Goal: Information Seeking & Learning: Learn about a topic

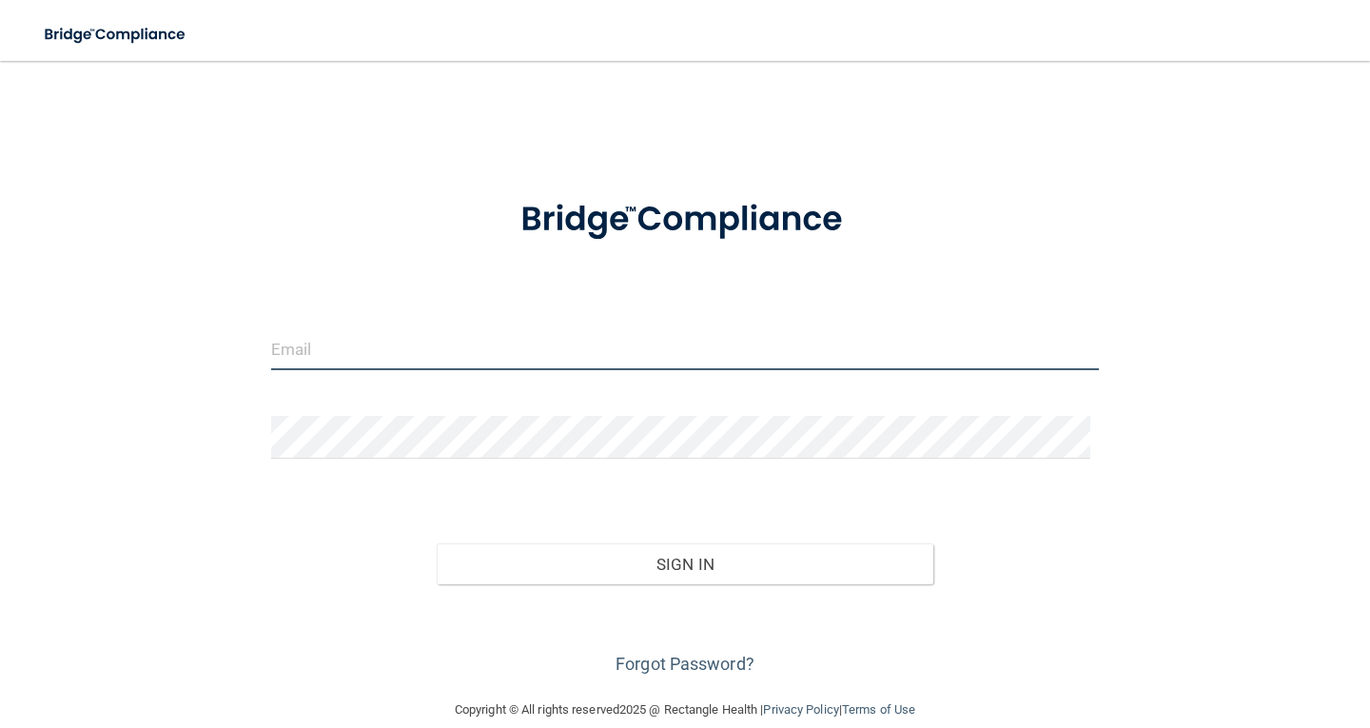
click at [354, 350] on input "email" at bounding box center [685, 348] width 828 height 43
type input "[EMAIL_ADDRESS][DOMAIN_NAME]"
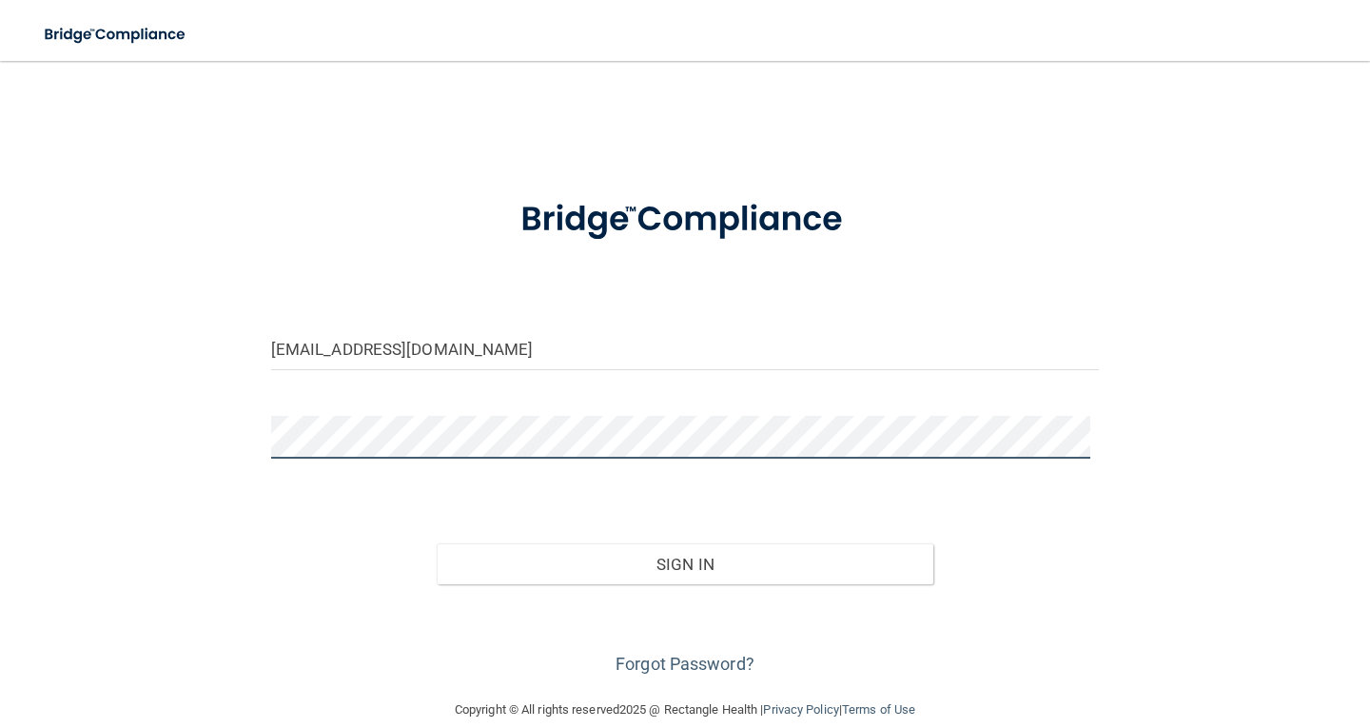
click at [437, 543] on button "Sign In" at bounding box center [685, 564] width 497 height 42
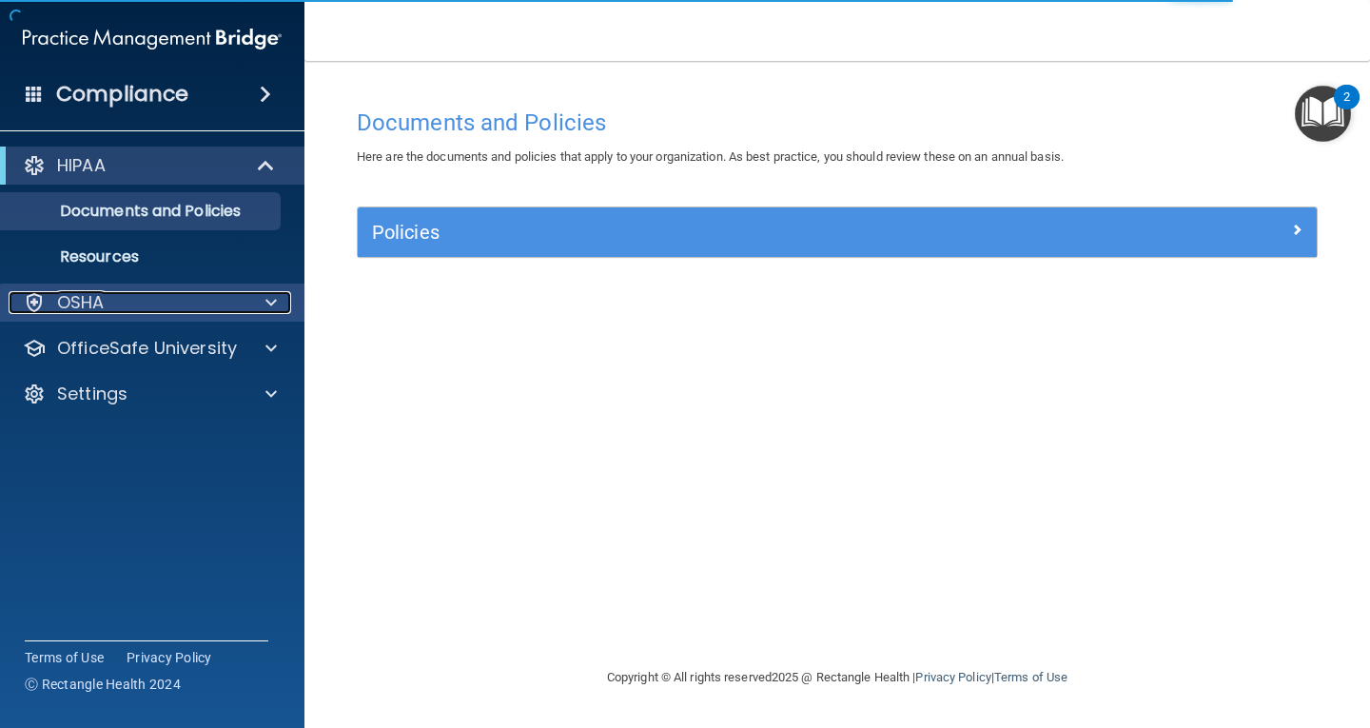
click at [272, 304] on span at bounding box center [270, 302] width 11 height 23
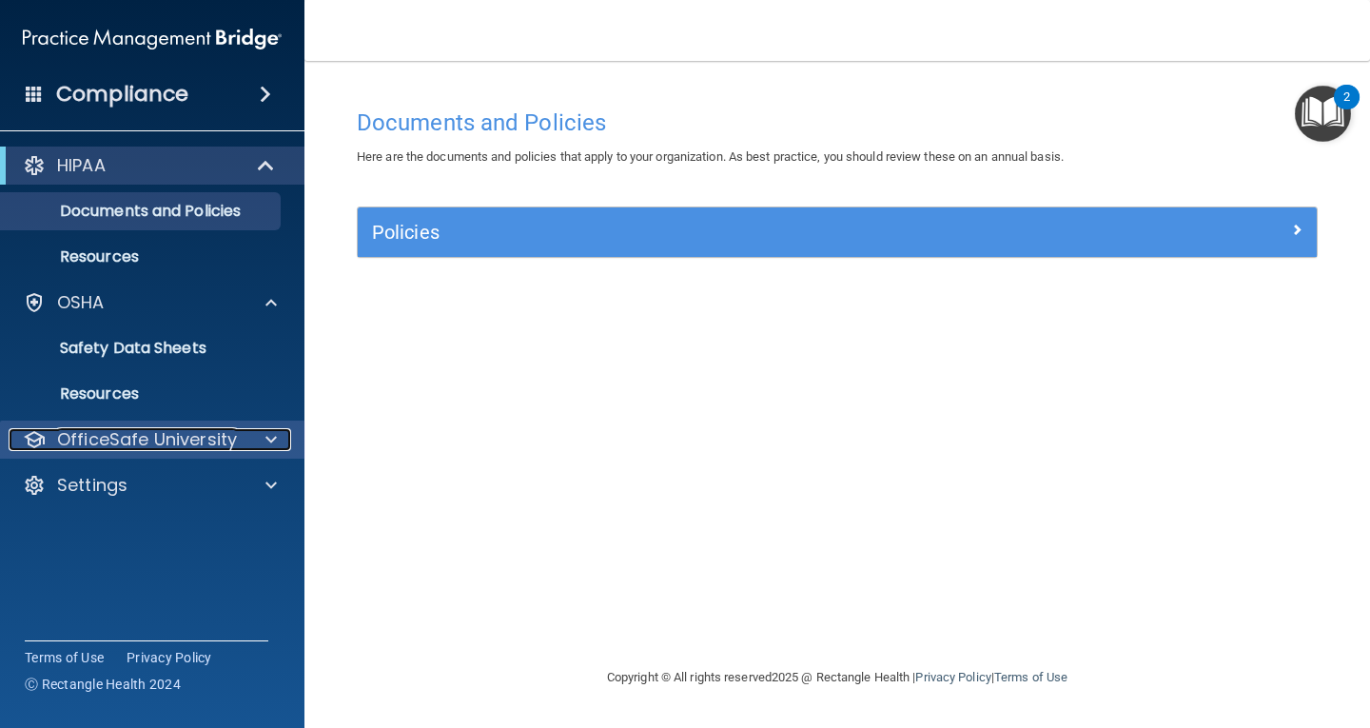
click at [269, 440] on span at bounding box center [270, 439] width 11 height 23
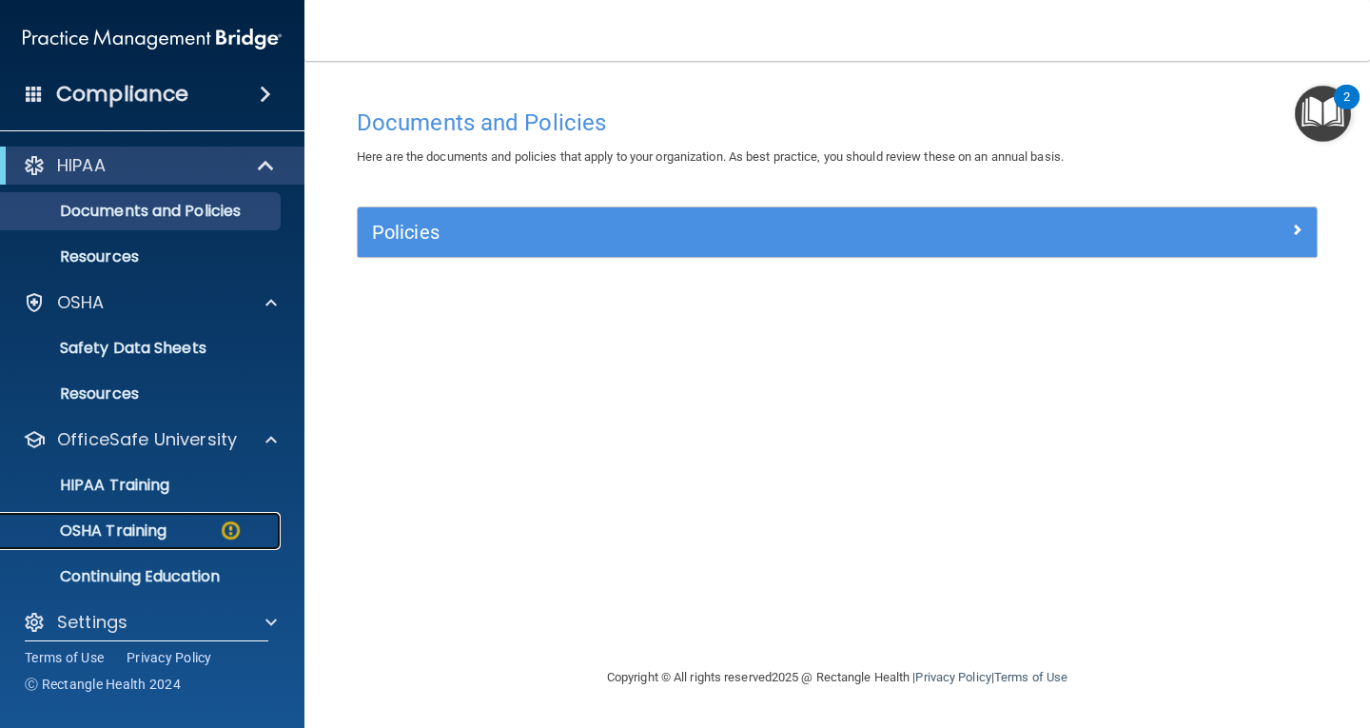
click at [217, 529] on div "OSHA Training" at bounding box center [142, 530] width 260 height 19
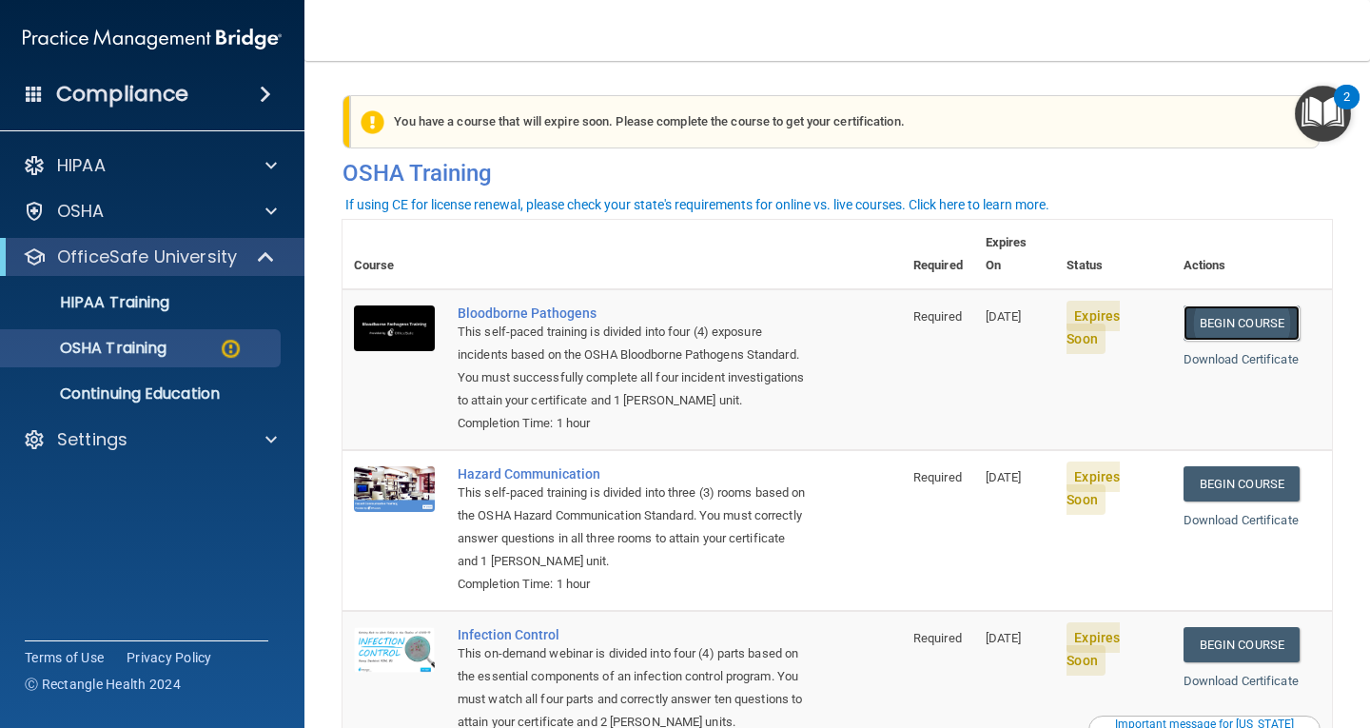
click at [1219, 305] on link "Begin Course" at bounding box center [1241, 322] width 116 height 35
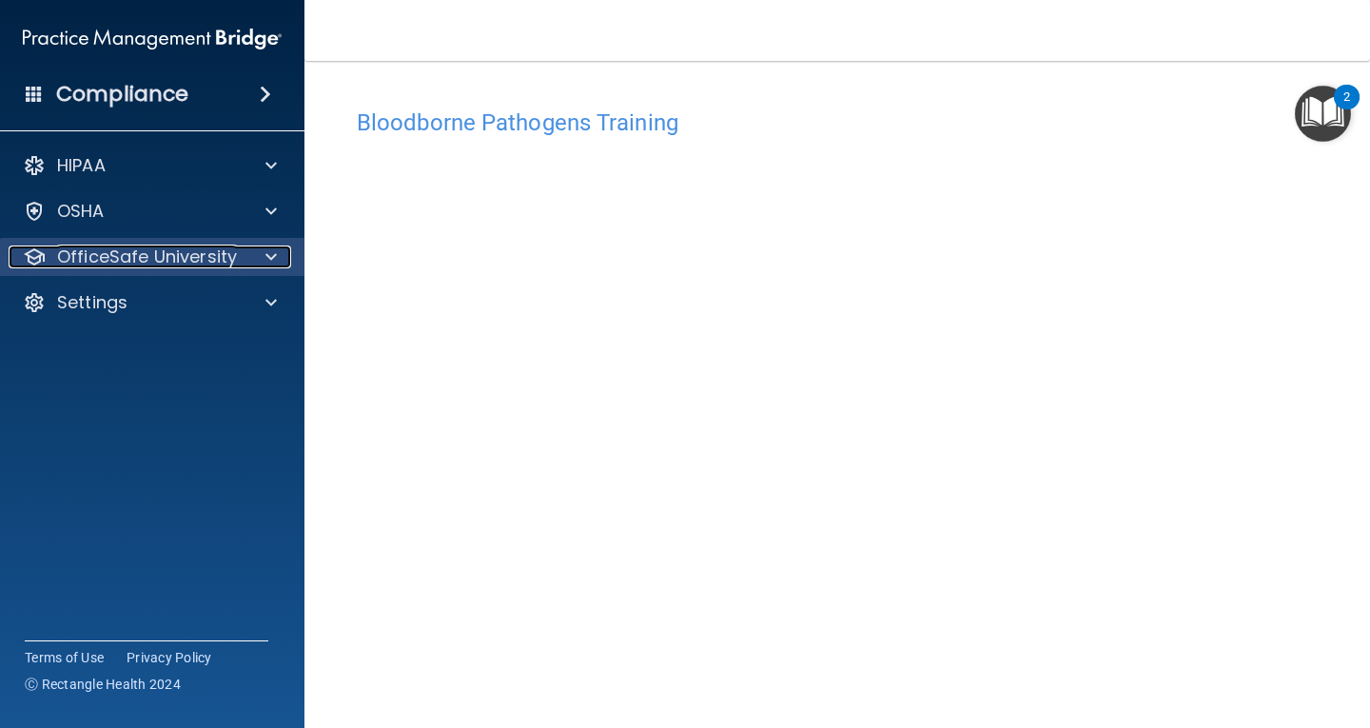
click at [270, 256] on span at bounding box center [270, 256] width 11 height 23
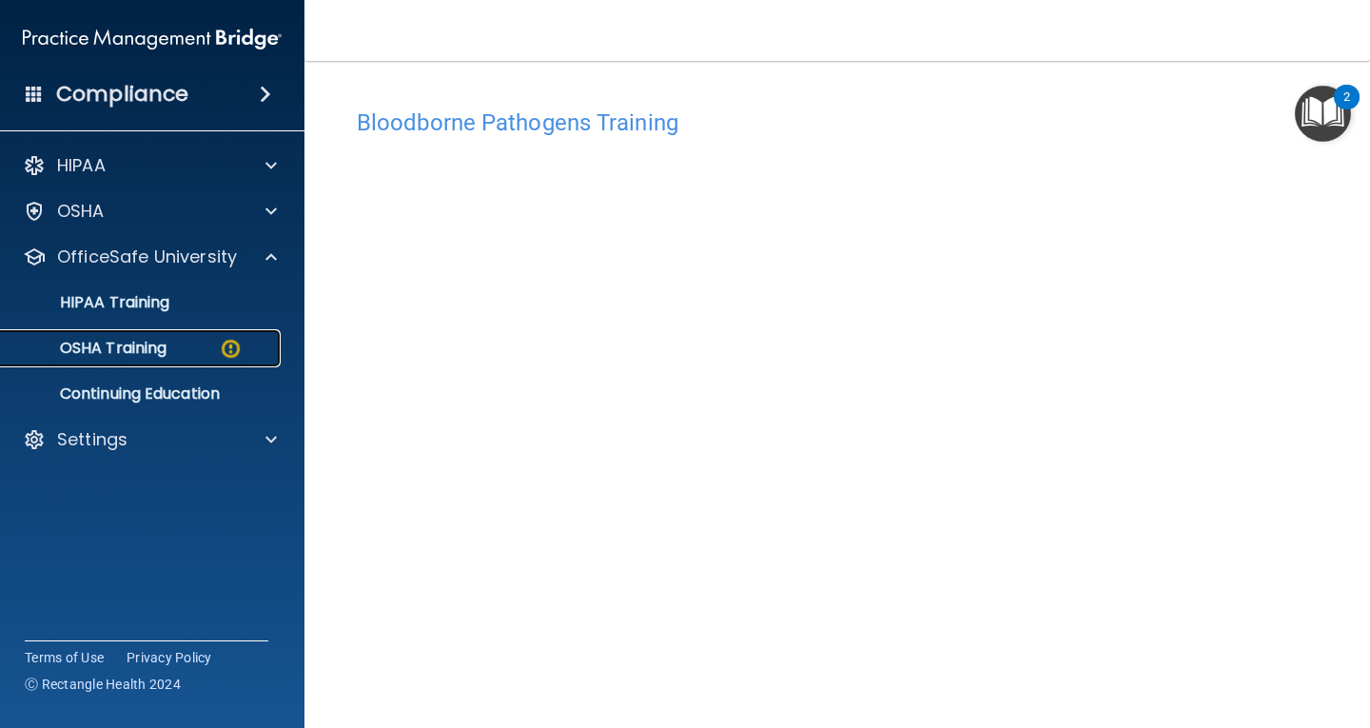
click at [228, 348] on img at bounding box center [231, 349] width 24 height 24
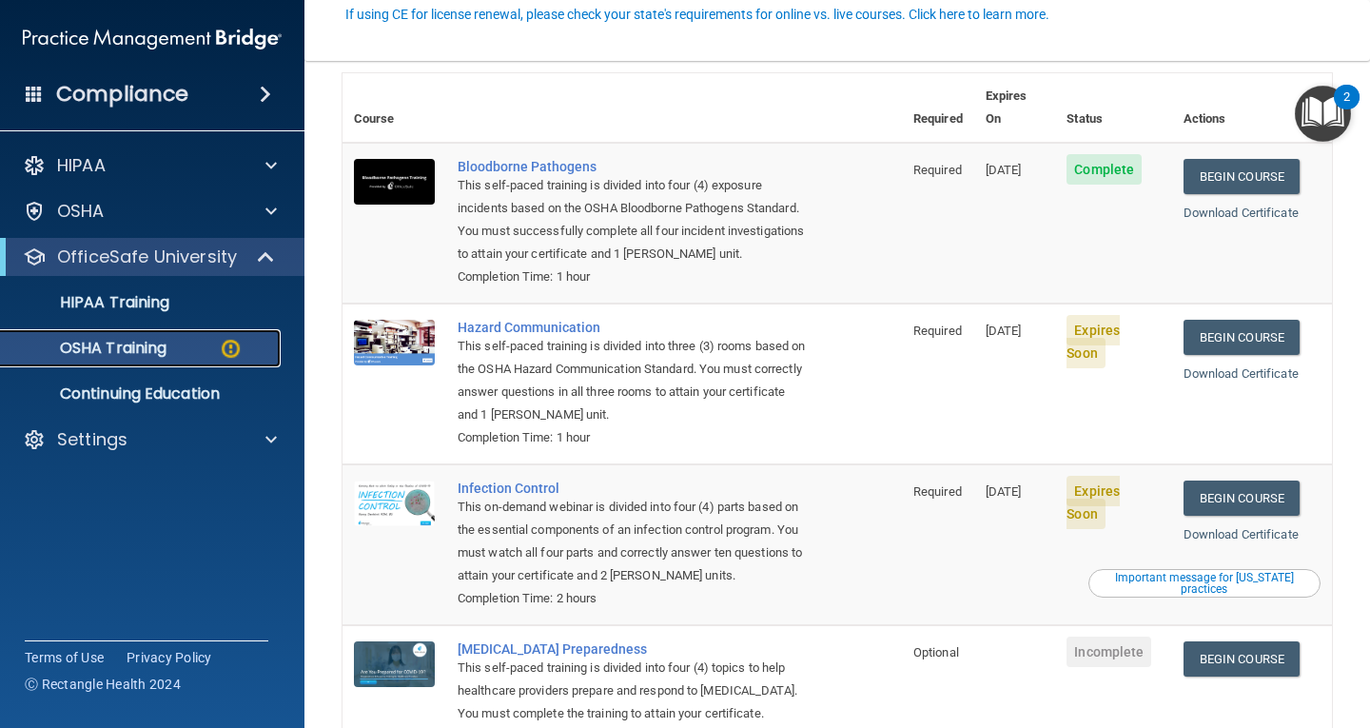
scroll to position [190, 0]
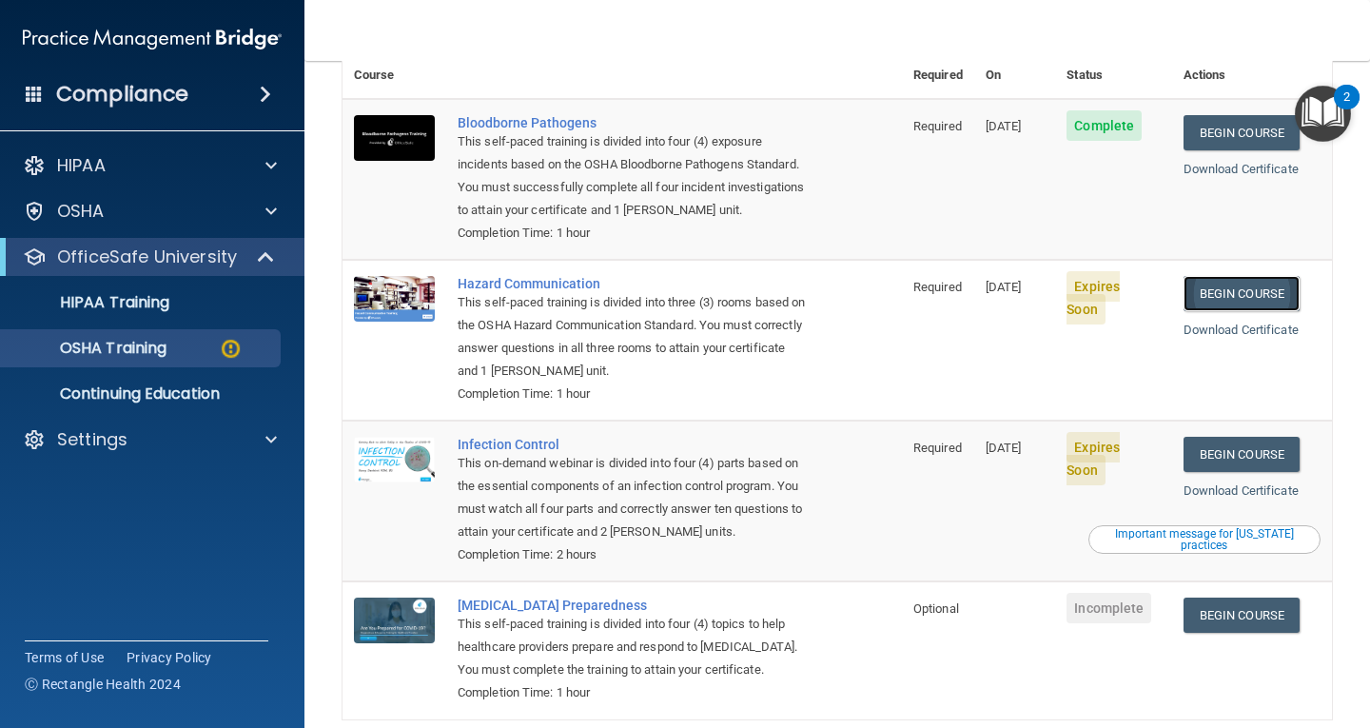
click at [1220, 282] on link "Begin Course" at bounding box center [1241, 293] width 116 height 35
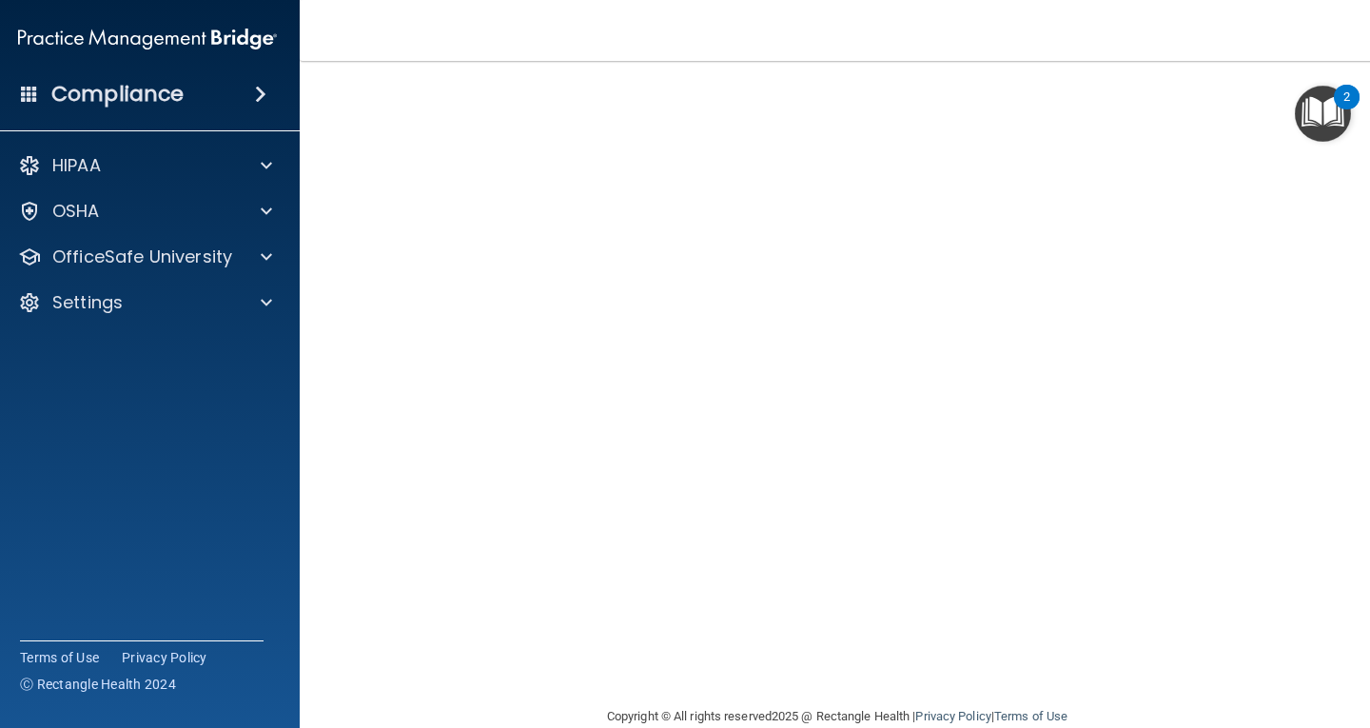
scroll to position [129, 0]
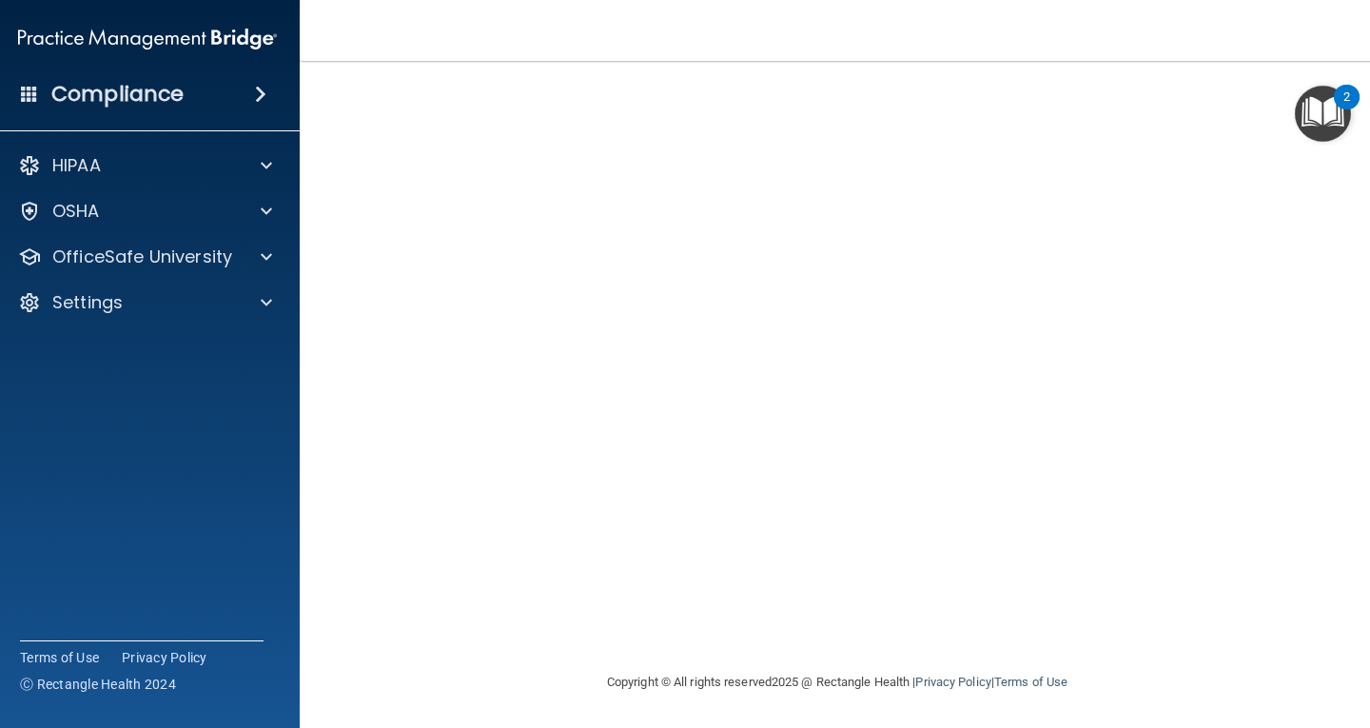
click at [1334, 112] on img "Open Resource Center, 2 new notifications" at bounding box center [1323, 114] width 56 height 56
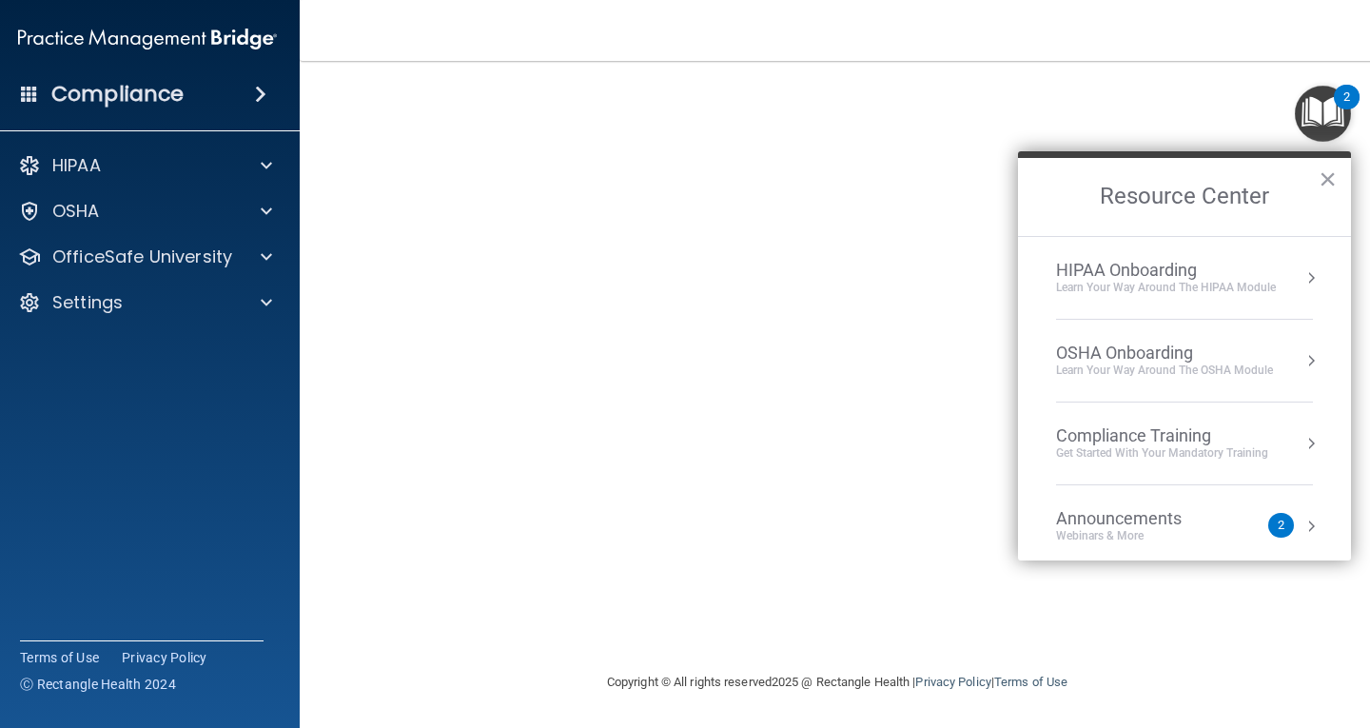
click at [1325, 181] on button "×" at bounding box center [1328, 179] width 18 height 30
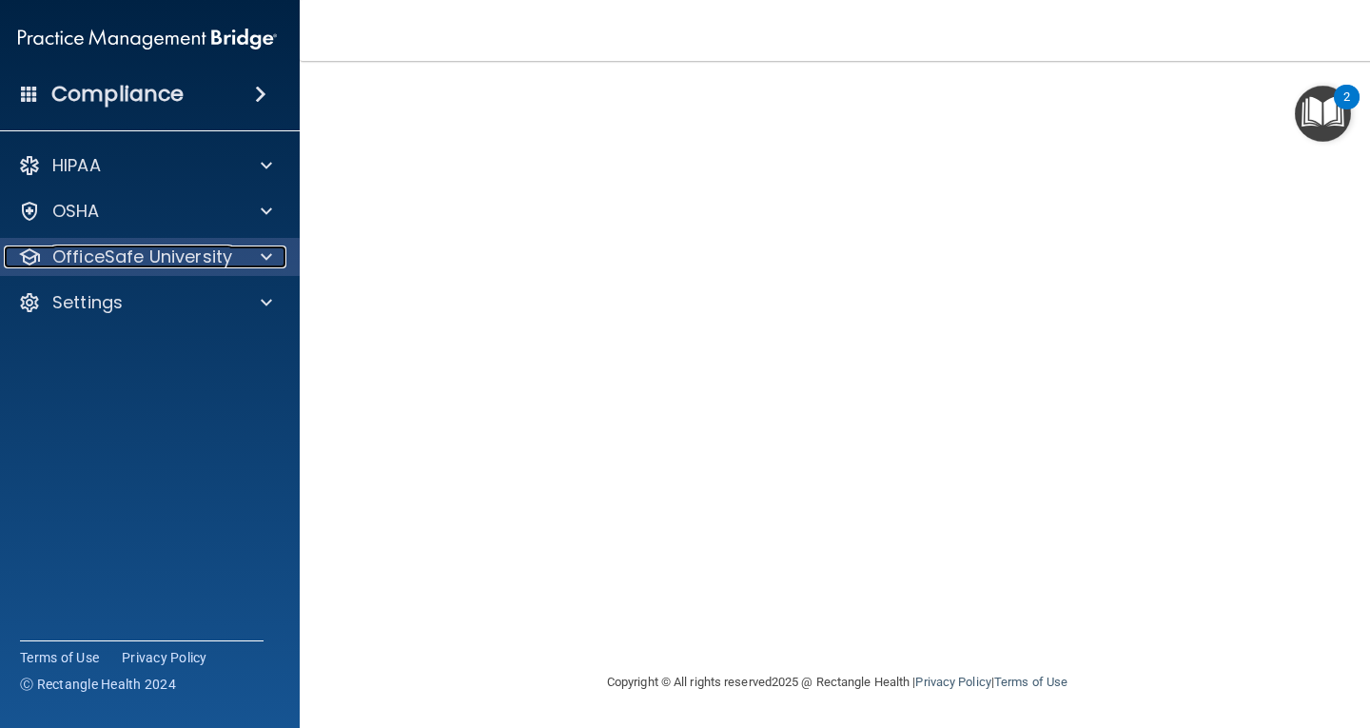
click at [261, 255] on span at bounding box center [266, 256] width 11 height 23
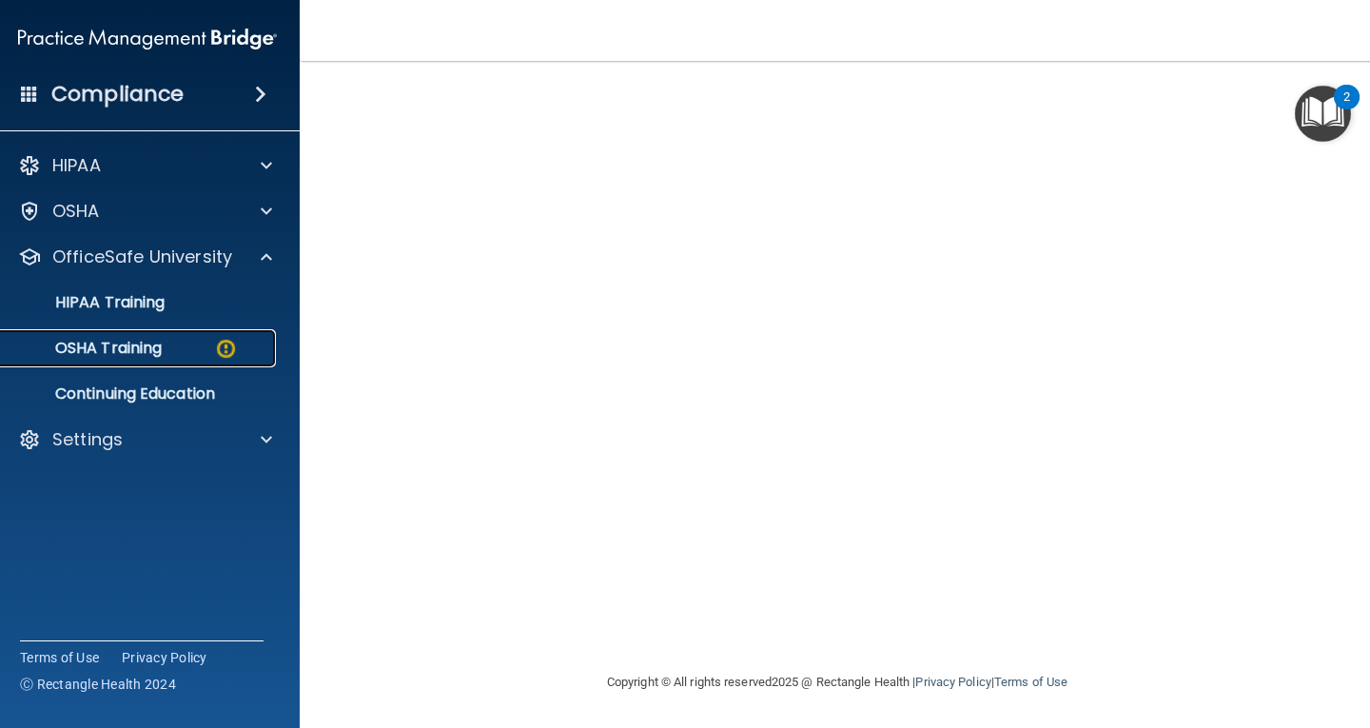
click at [224, 352] on img at bounding box center [226, 349] width 24 height 24
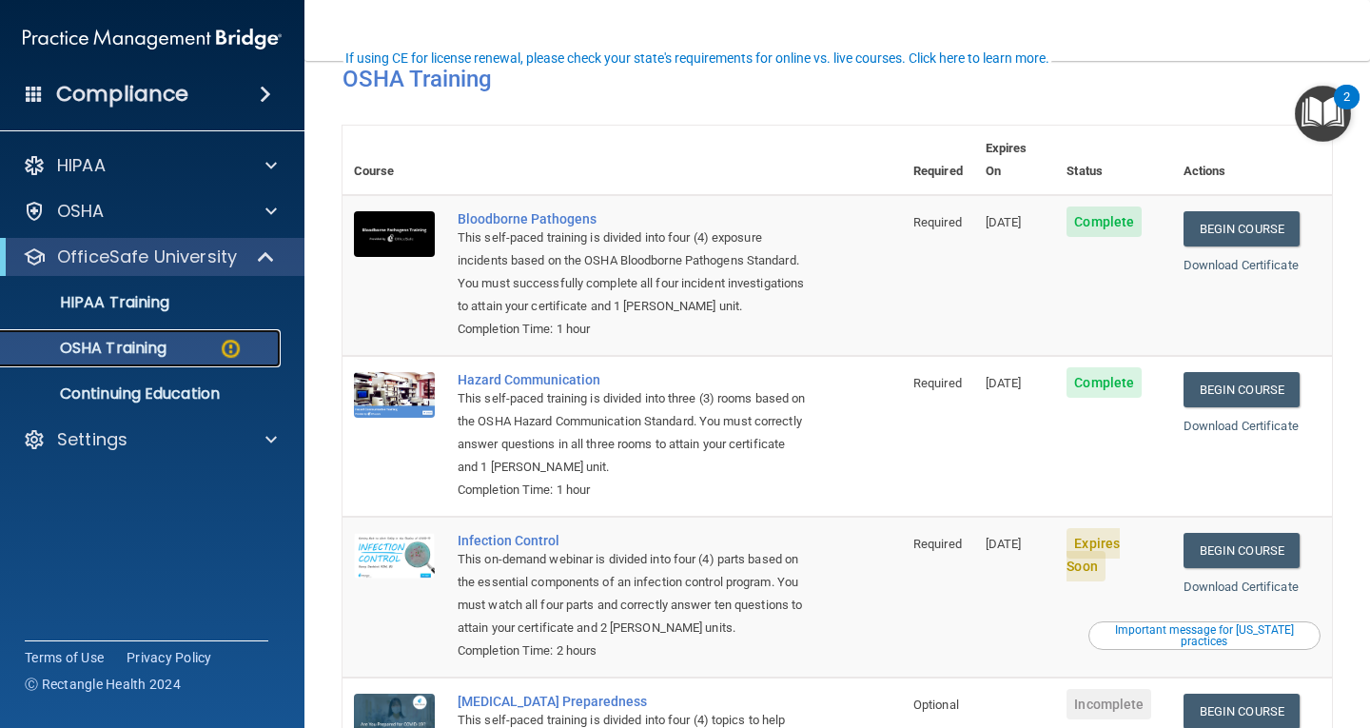
scroll to position [189, 0]
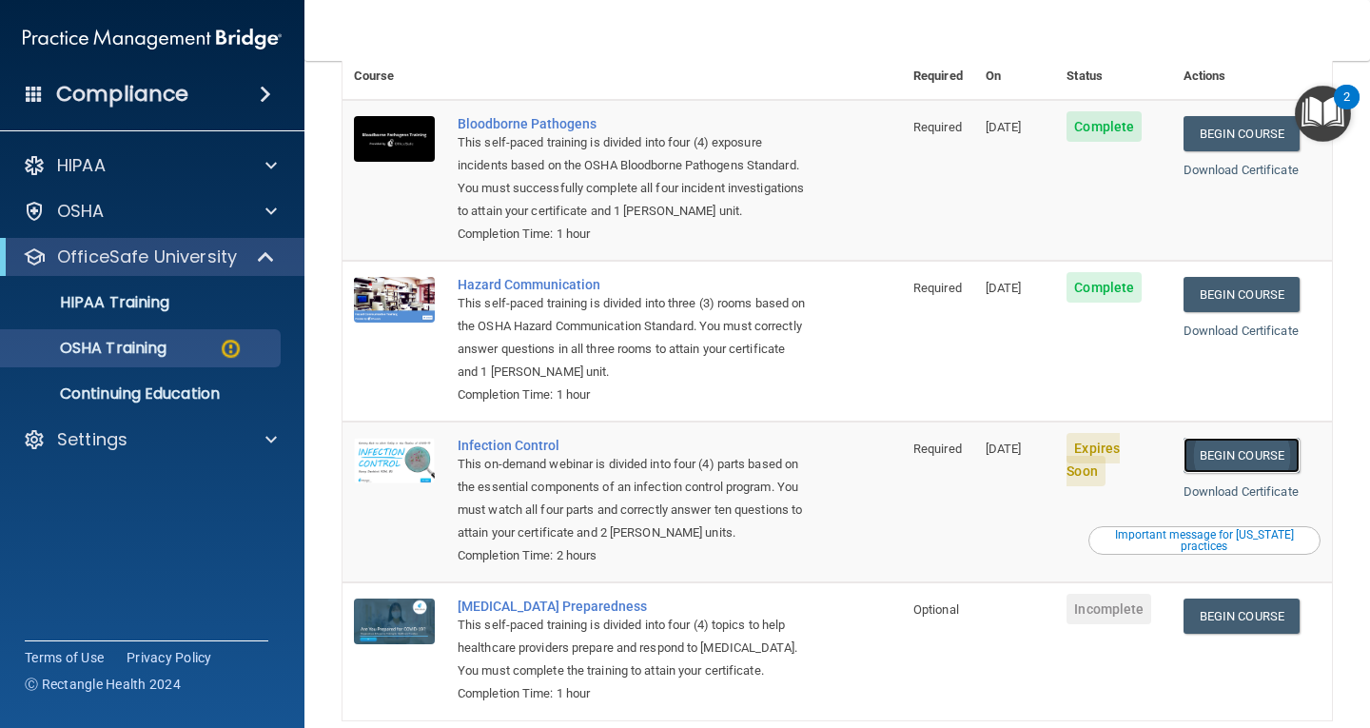
click at [1216, 438] on link "Begin Course" at bounding box center [1241, 455] width 116 height 35
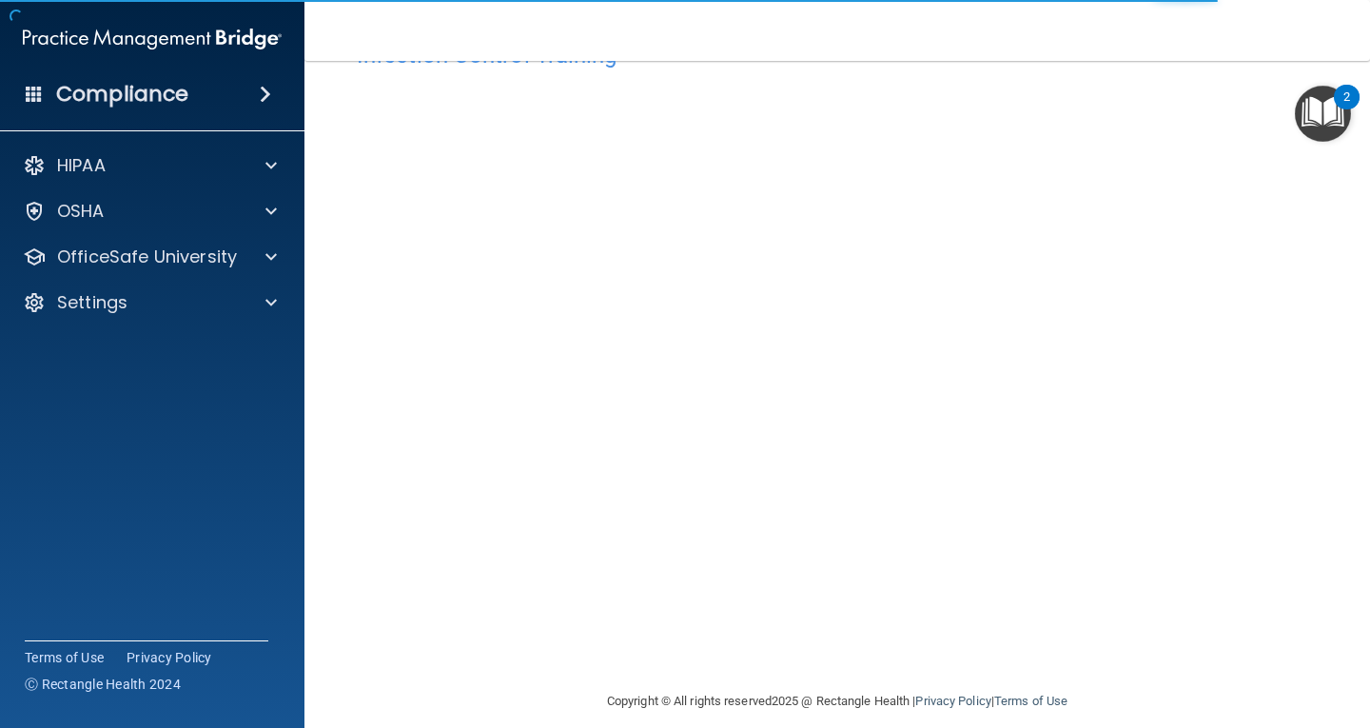
scroll to position [87, 0]
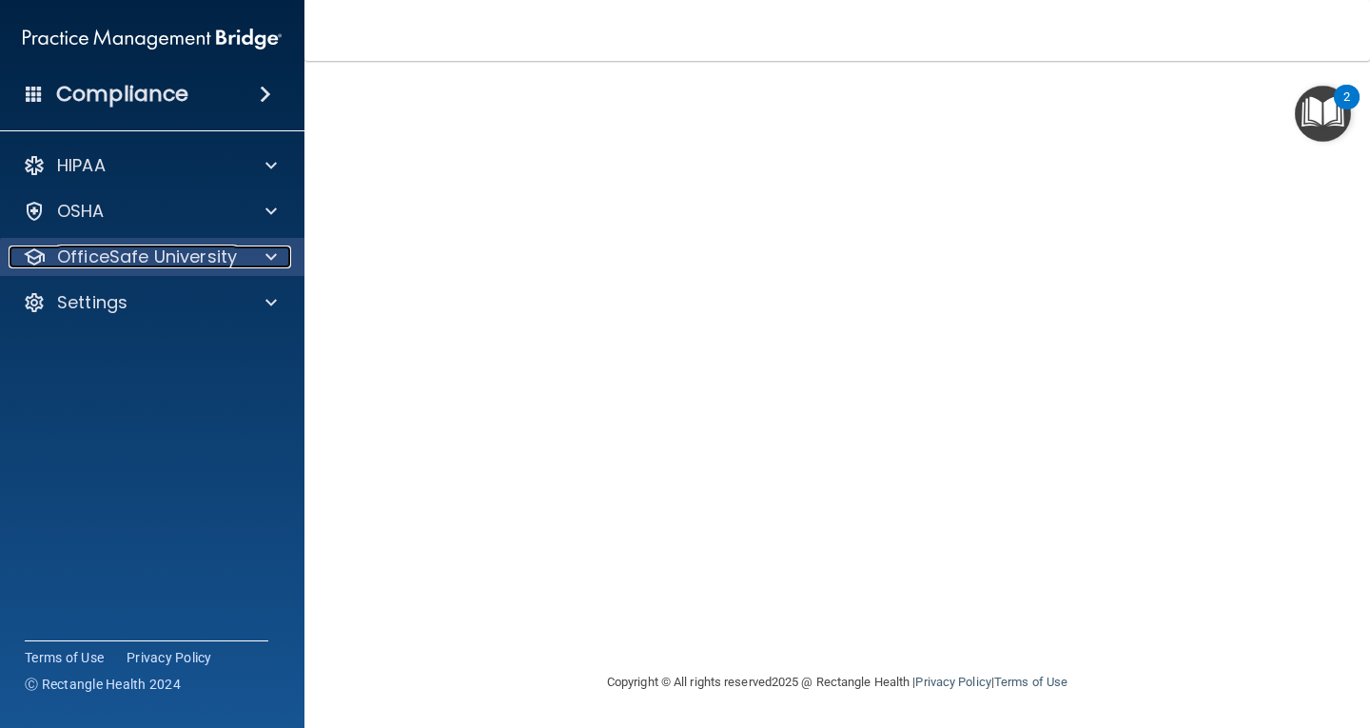
click at [269, 251] on span at bounding box center [270, 256] width 11 height 23
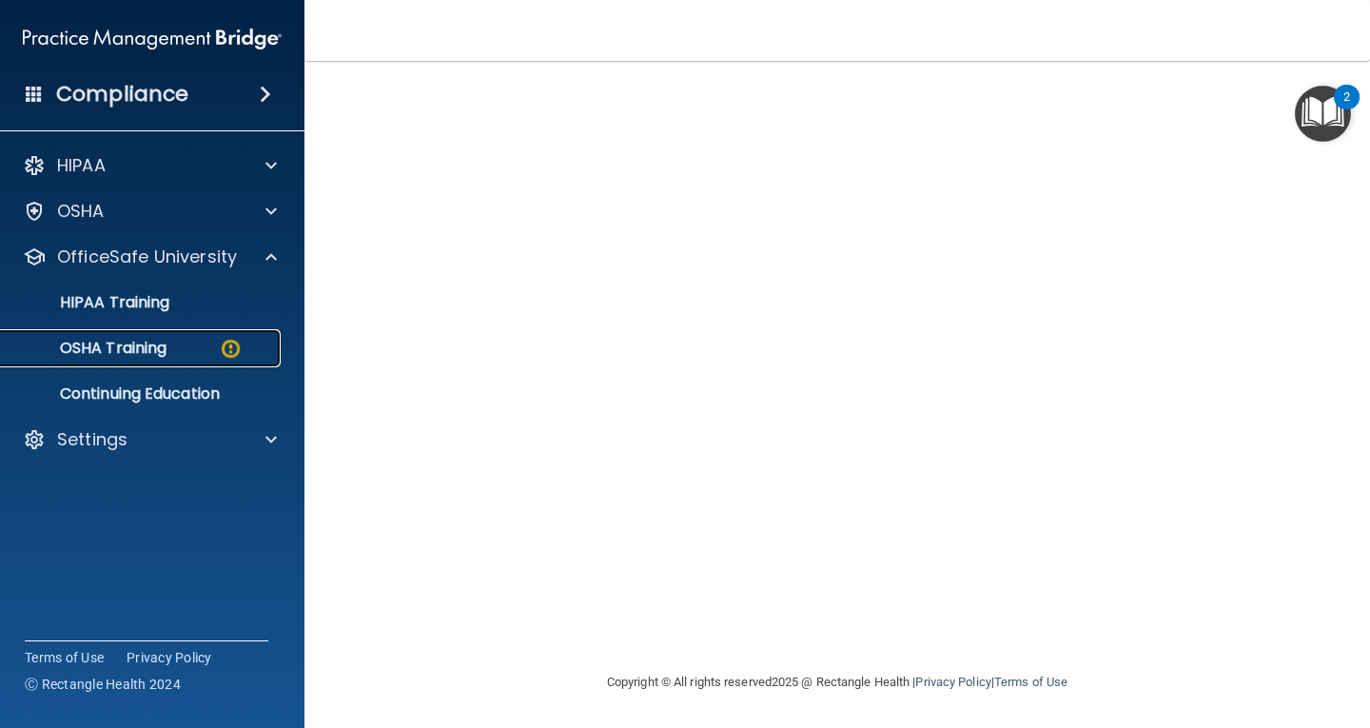
click at [230, 346] on img at bounding box center [231, 349] width 24 height 24
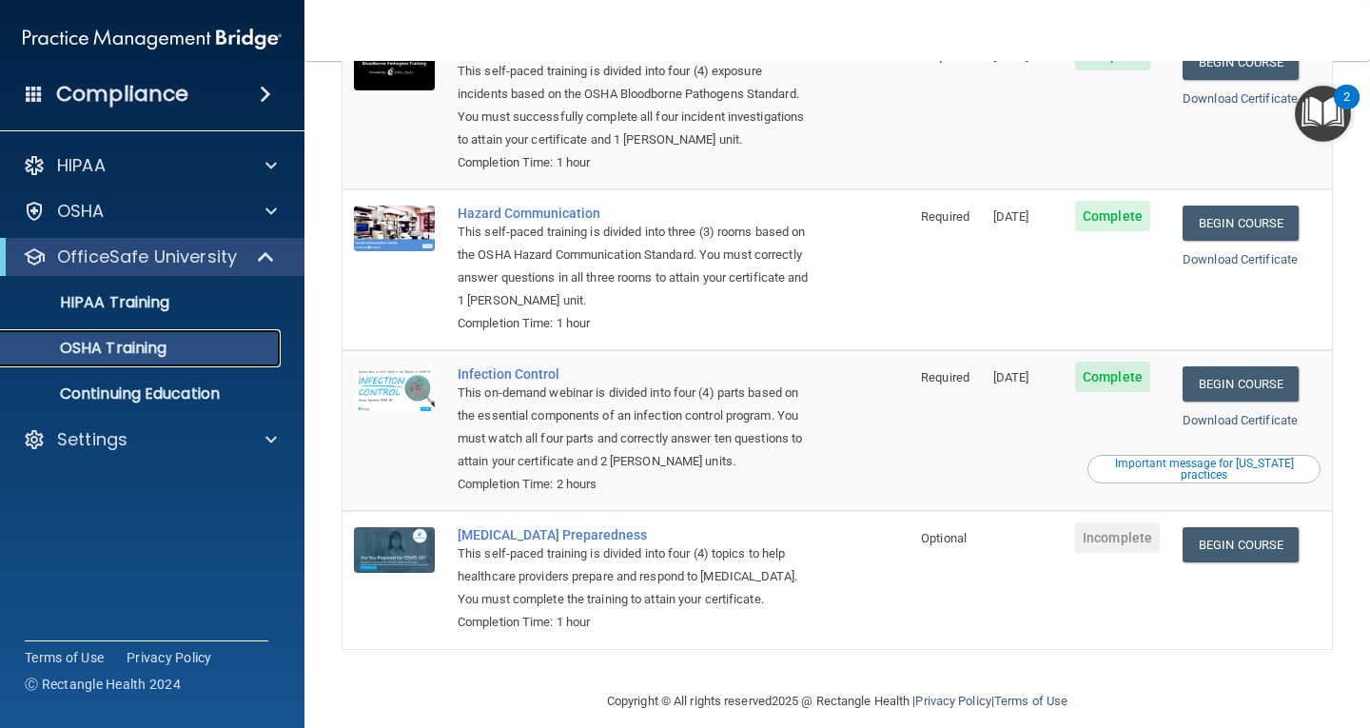
scroll to position [208, 0]
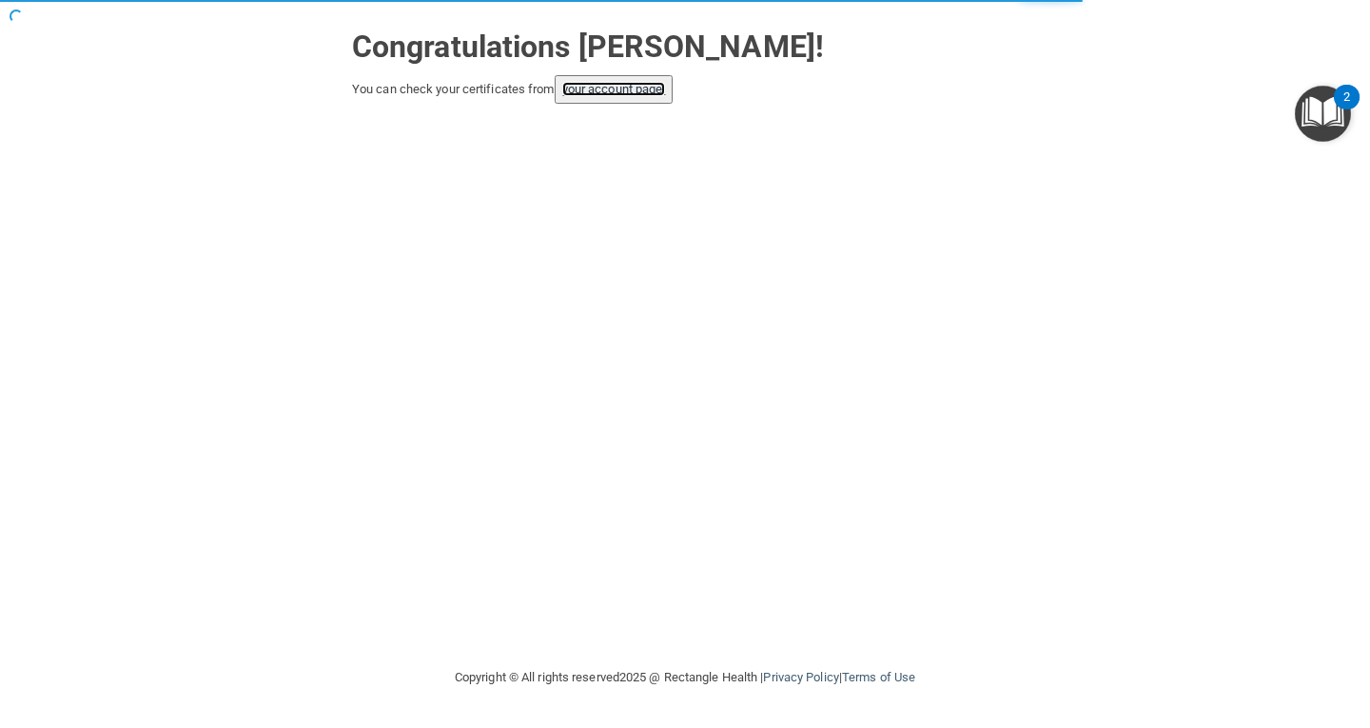
click at [619, 90] on link "your account page!" at bounding box center [614, 89] width 104 height 14
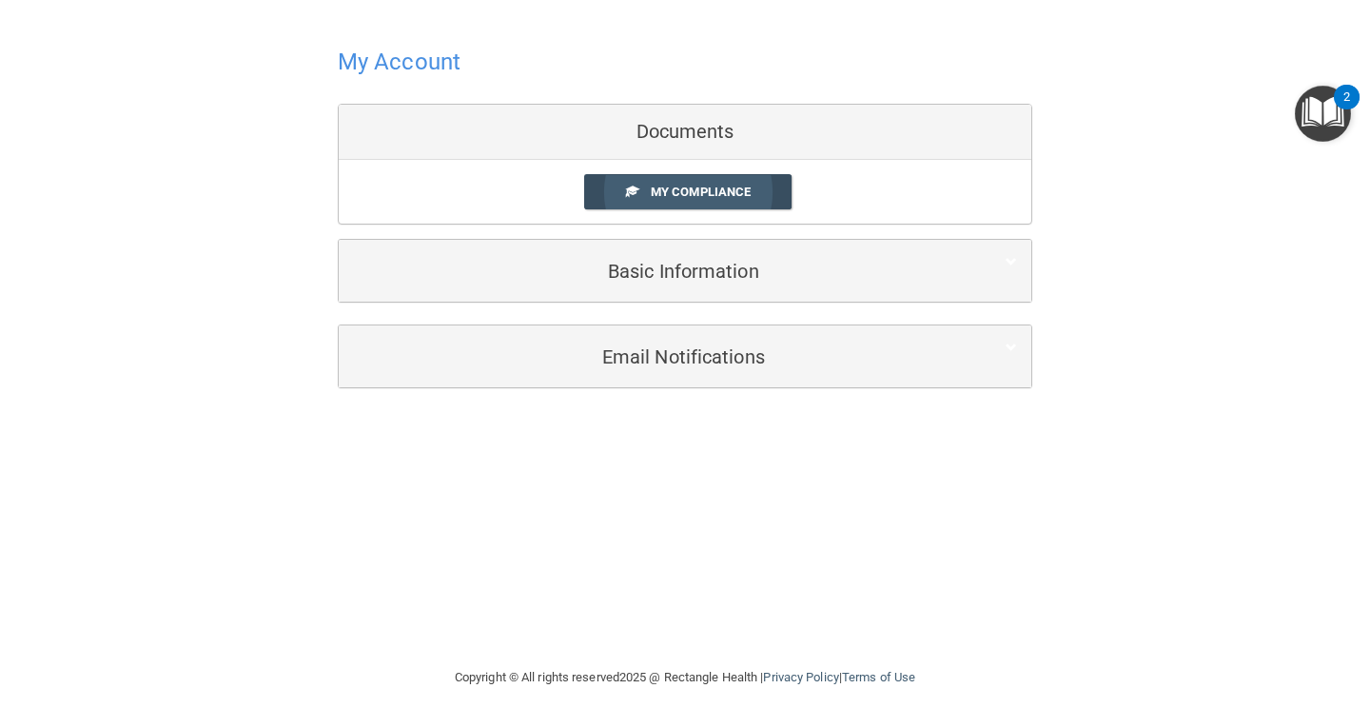
click at [677, 193] on span "My Compliance" at bounding box center [701, 192] width 100 height 14
